Goal: Find specific page/section: Find specific page/section

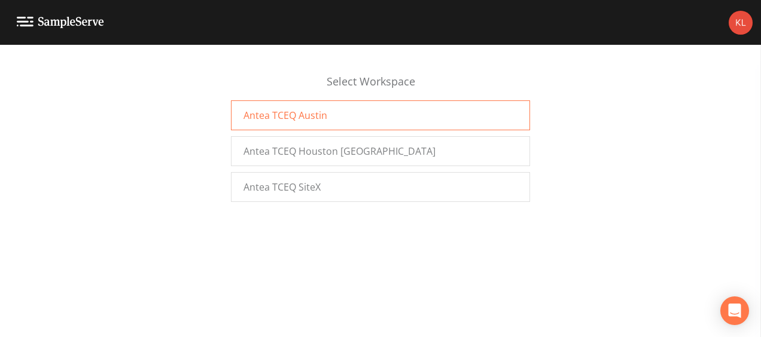
click at [282, 127] on div "Antea TCEQ Austin" at bounding box center [380, 115] width 299 height 30
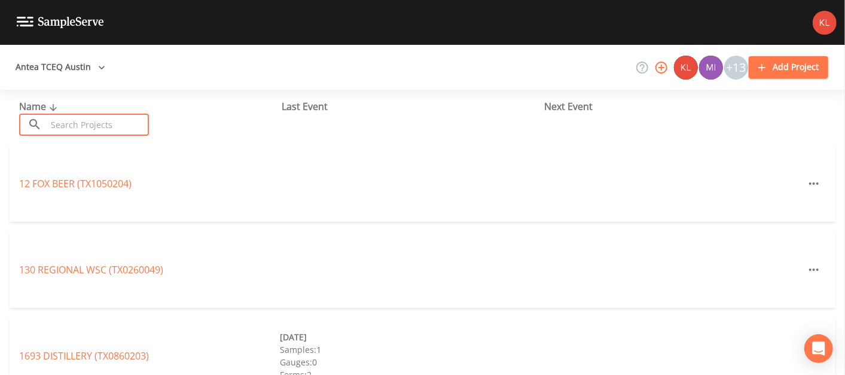
click at [110, 135] on input "text" at bounding box center [98, 125] width 102 height 22
